Goal: Information Seeking & Learning: Find specific fact

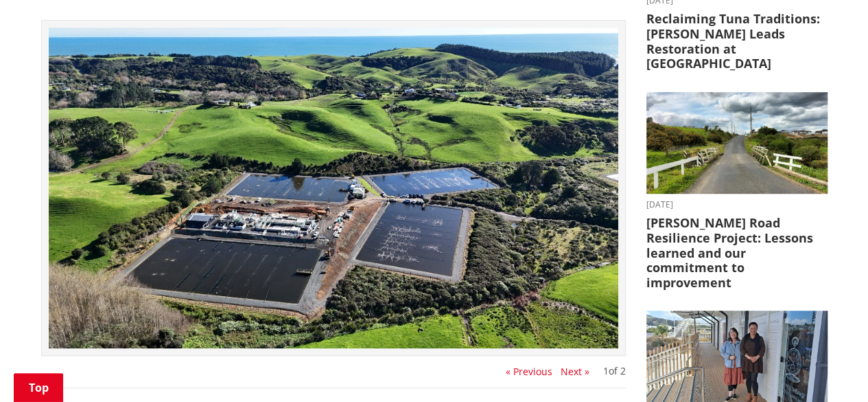
scroll to position [686, 0]
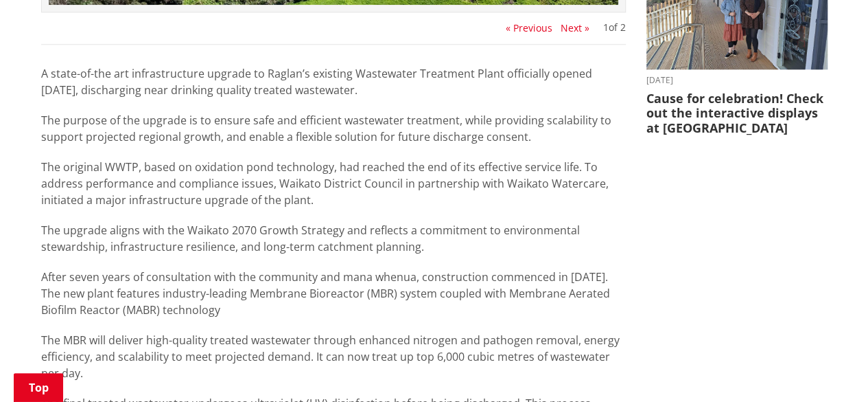
drag, startPoint x: 310, startPoint y: 200, endPoint x: 43, endPoint y: 172, distance: 269.2
click at [43, 171] on p "The original WWTP, based on oxidation pond technology, had reached the end of i…" at bounding box center [333, 183] width 585 height 49
copy p "The original WWTP, based on oxidation pond technology, had reached the end of i…"
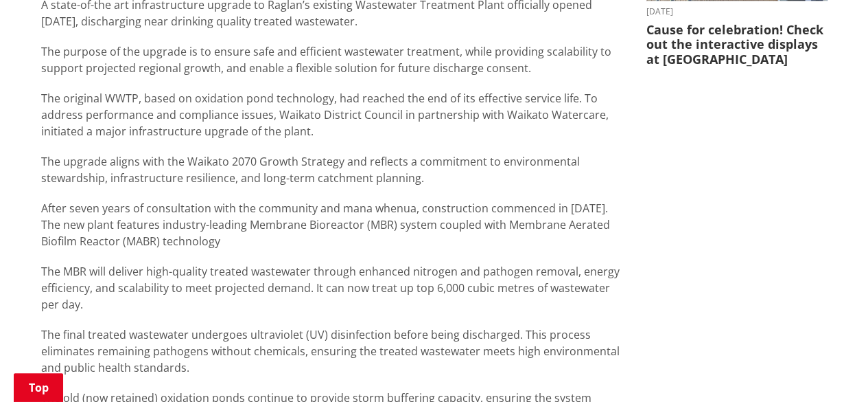
drag, startPoint x: 282, startPoint y: 242, endPoint x: 33, endPoint y: 207, distance: 251.7
click at [33, 207] on div "New Wastewater Treatment Plant Officially Opens in Raglan 05 August 2025 Share …" at bounding box center [333, 194] width 605 height 1505
copy p "After seven years of consultation with the community and mana whenua, construct…"
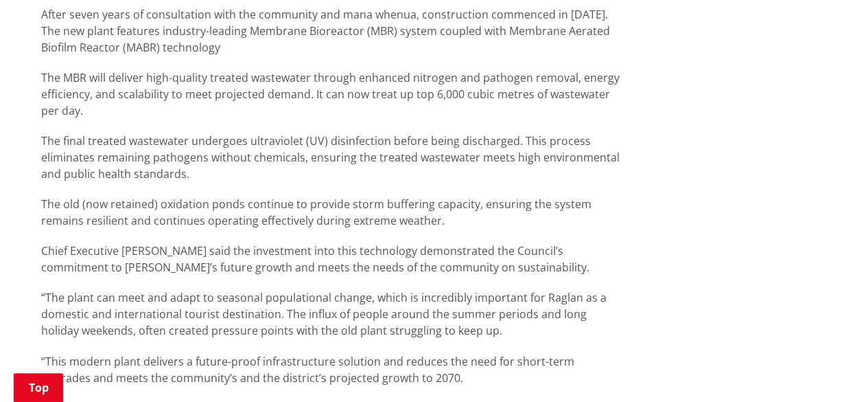
scroll to position [961, 0]
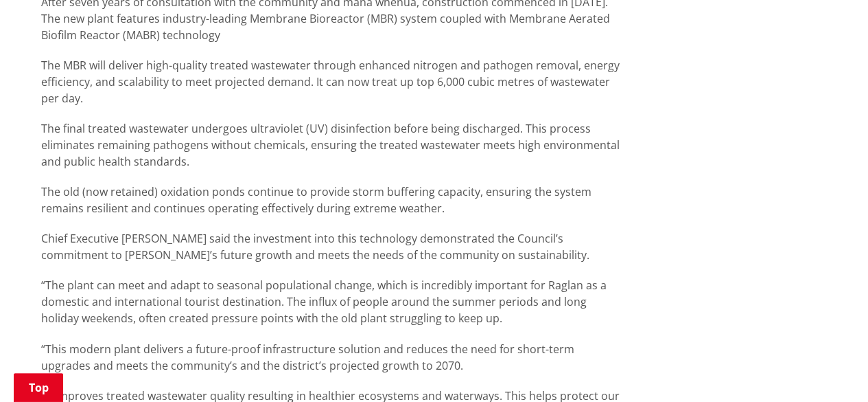
drag, startPoint x: 442, startPoint y: 209, endPoint x: 23, endPoint y: 191, distance: 419.0
copy p "The old (now retained) oxidation ponds continue to provide storm buffering capa…"
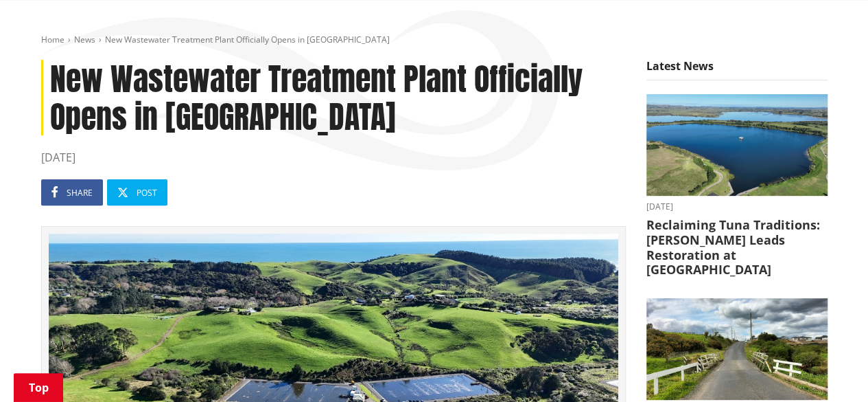
scroll to position [137, 0]
